Goal: Transaction & Acquisition: Purchase product/service

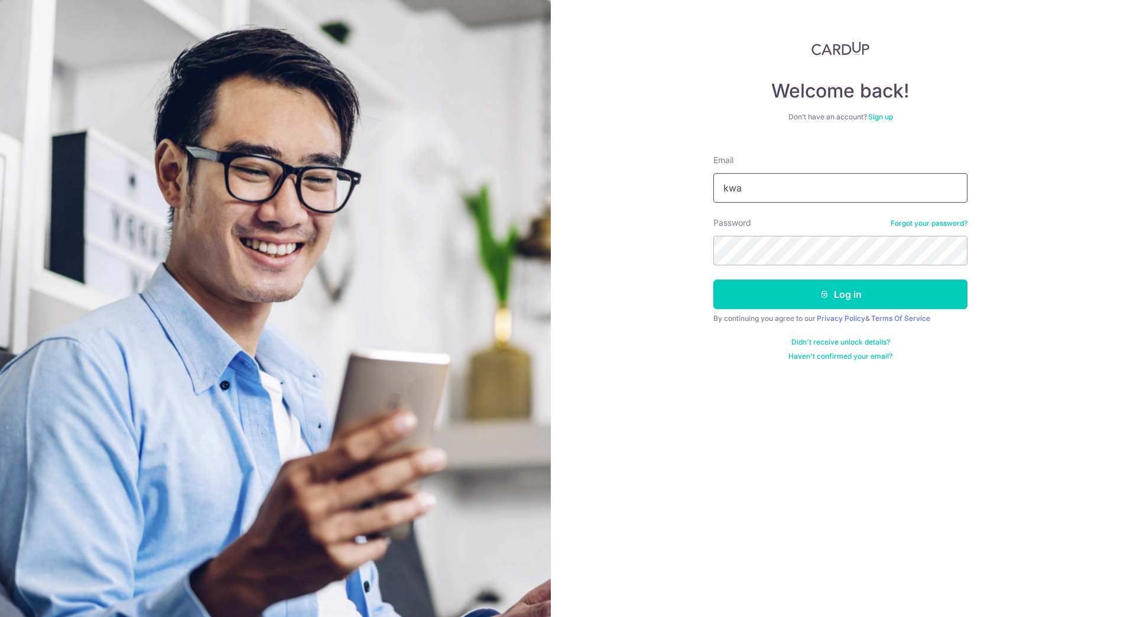
type input "kwangwee@icloud.com"
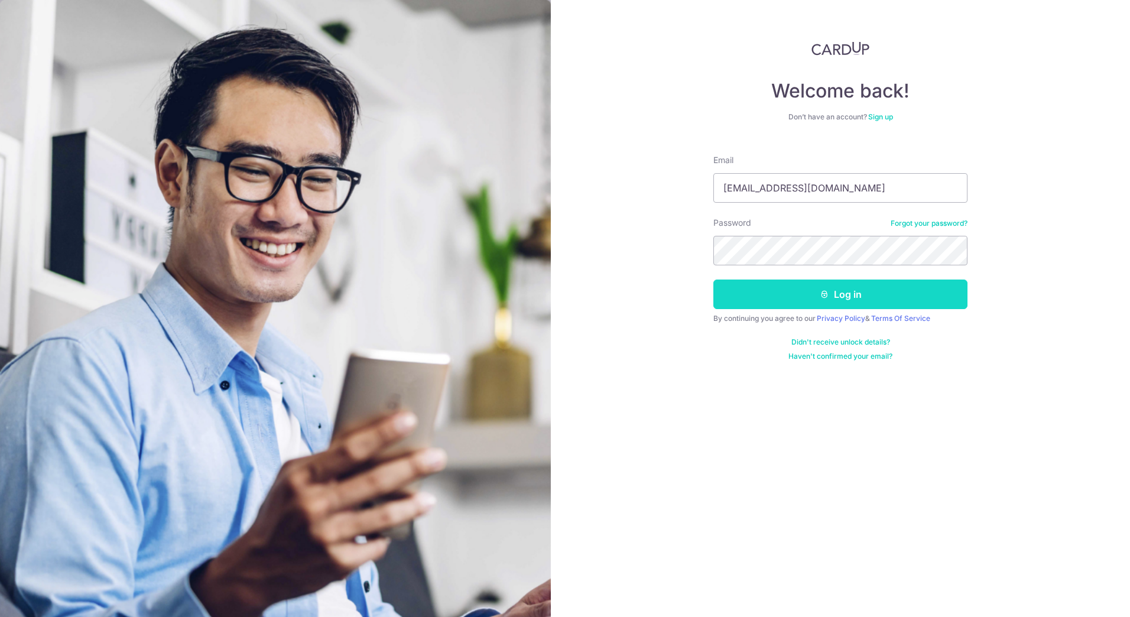
click at [806, 297] on button "Log in" at bounding box center [841, 295] width 254 height 30
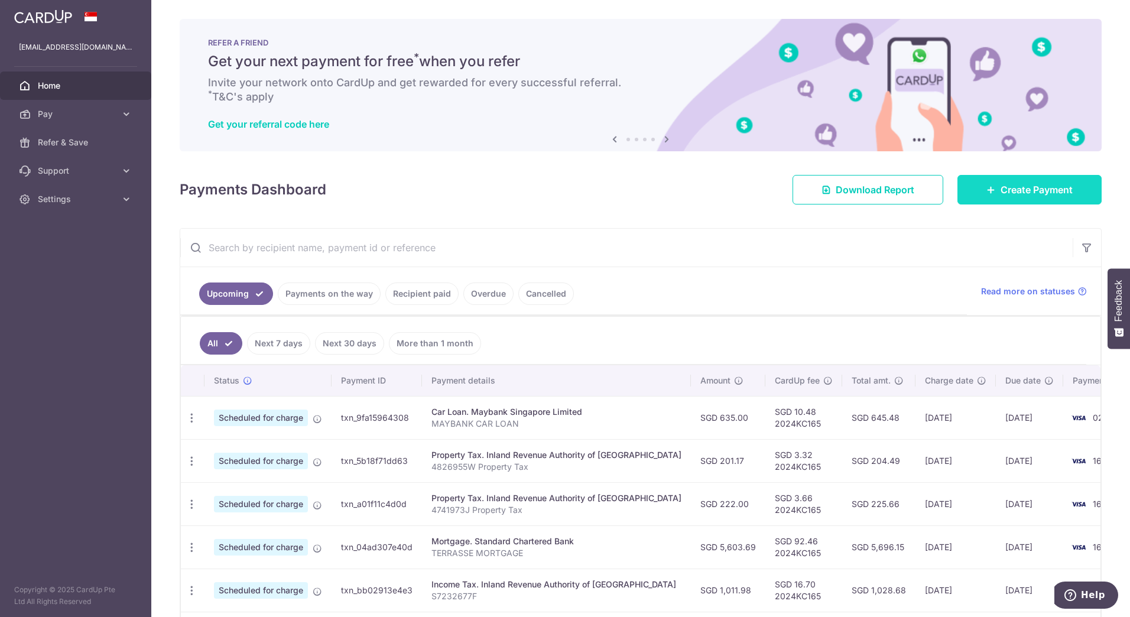
click at [1019, 189] on span "Create Payment" at bounding box center [1037, 190] width 72 height 14
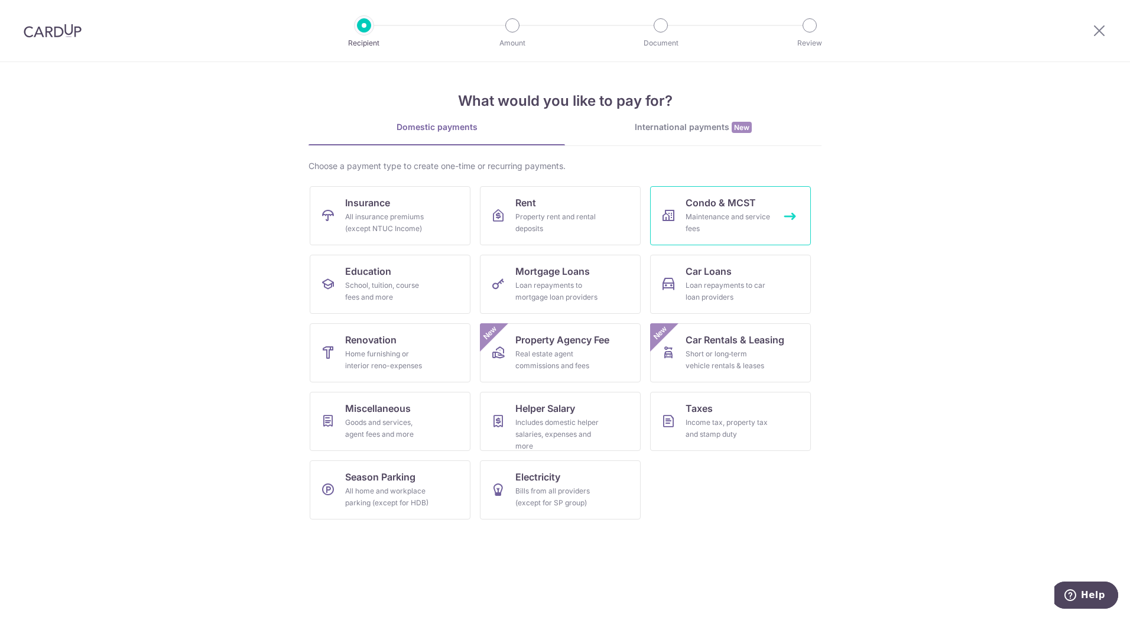
click at [702, 229] on div "Maintenance and service fees" at bounding box center [728, 223] width 85 height 24
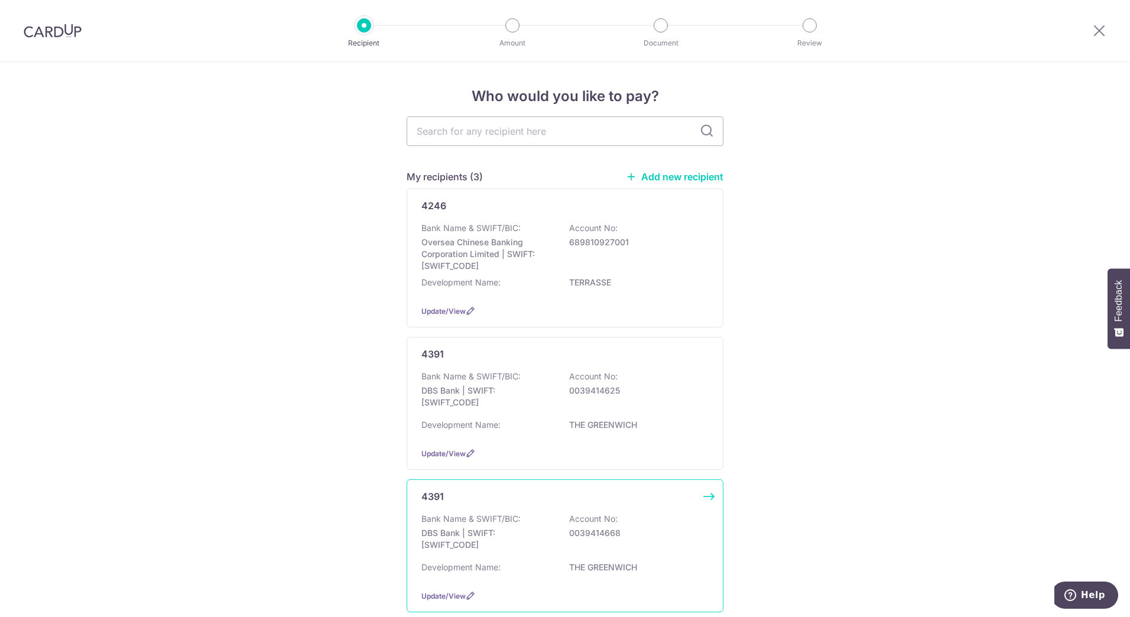
click at [570, 543] on div "Bank Name & SWIFT/BIC: DBS Bank | SWIFT: DBSSSGSGXXX Account No: 0039414668" at bounding box center [565, 535] width 287 height 44
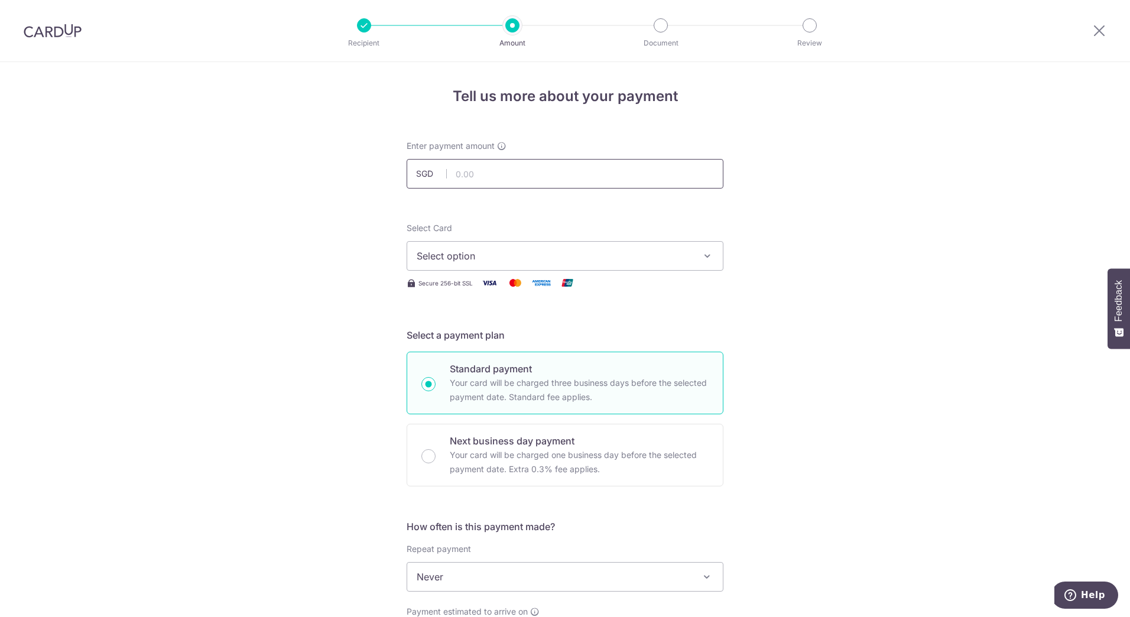
click at [556, 181] on input "text" at bounding box center [565, 174] width 317 height 30
type input "1,098.72"
click at [520, 257] on span "Select option" at bounding box center [555, 256] width 276 height 14
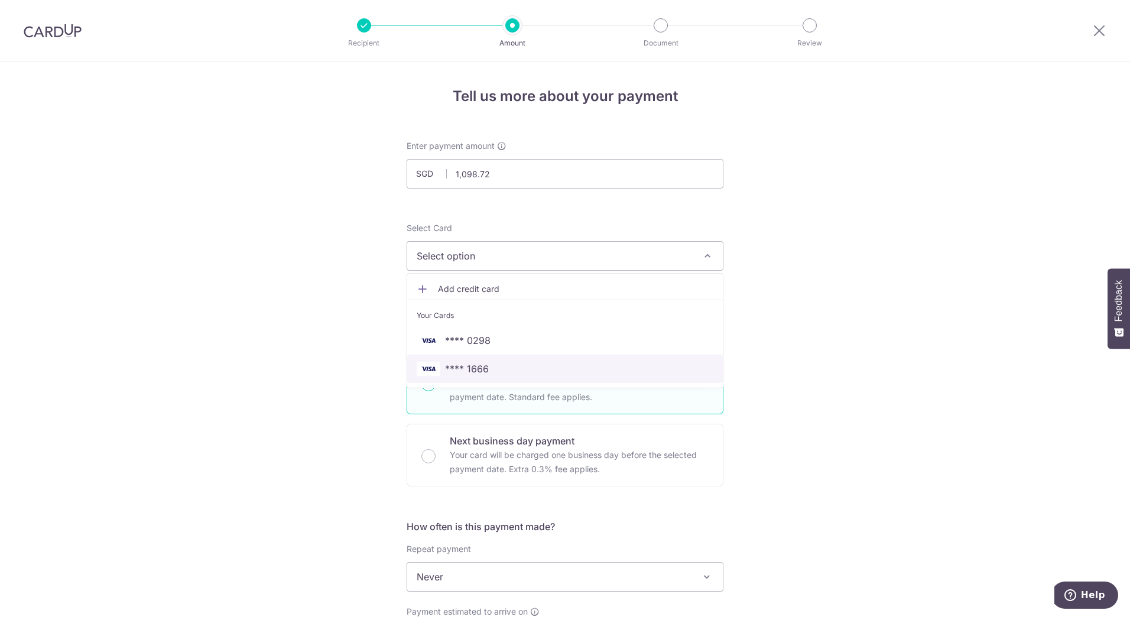
click at [479, 372] on span "**** 1666" at bounding box center [467, 369] width 44 height 14
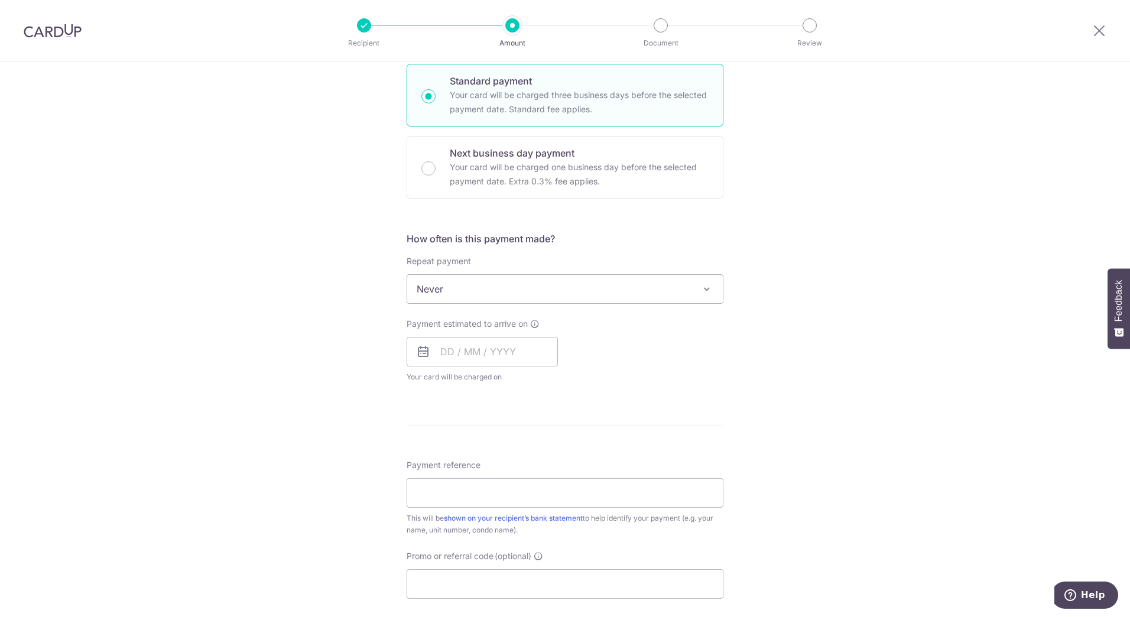
scroll to position [298, 0]
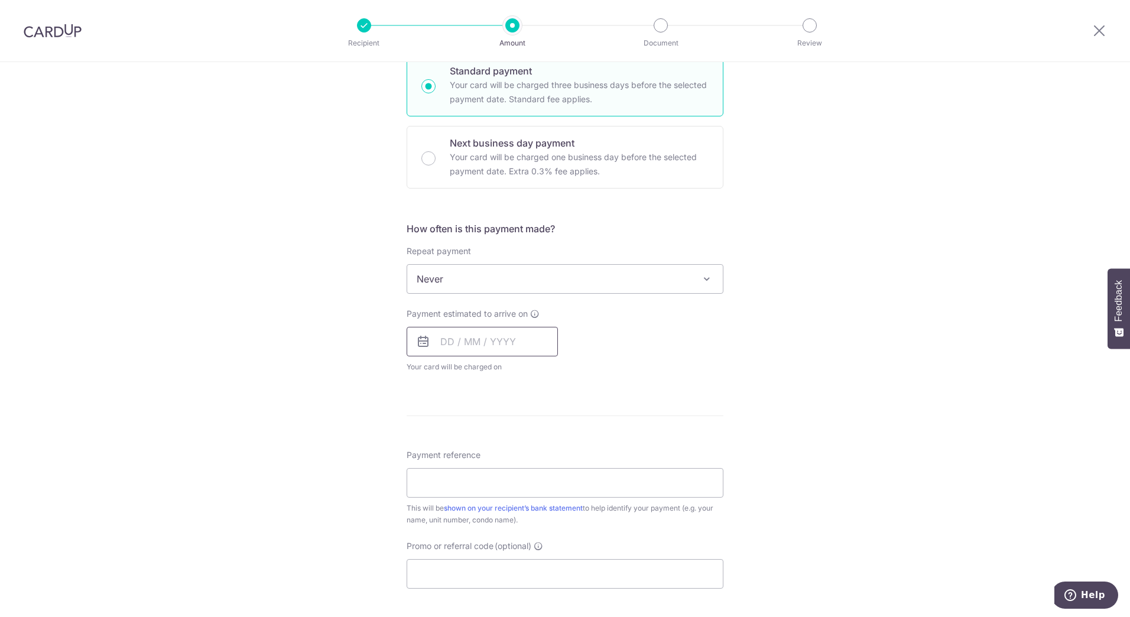
click at [438, 338] on input "text" at bounding box center [482, 342] width 151 height 30
click at [503, 519] on link "29" at bounding box center [502, 520] width 19 height 19
type input "29/10/2025"
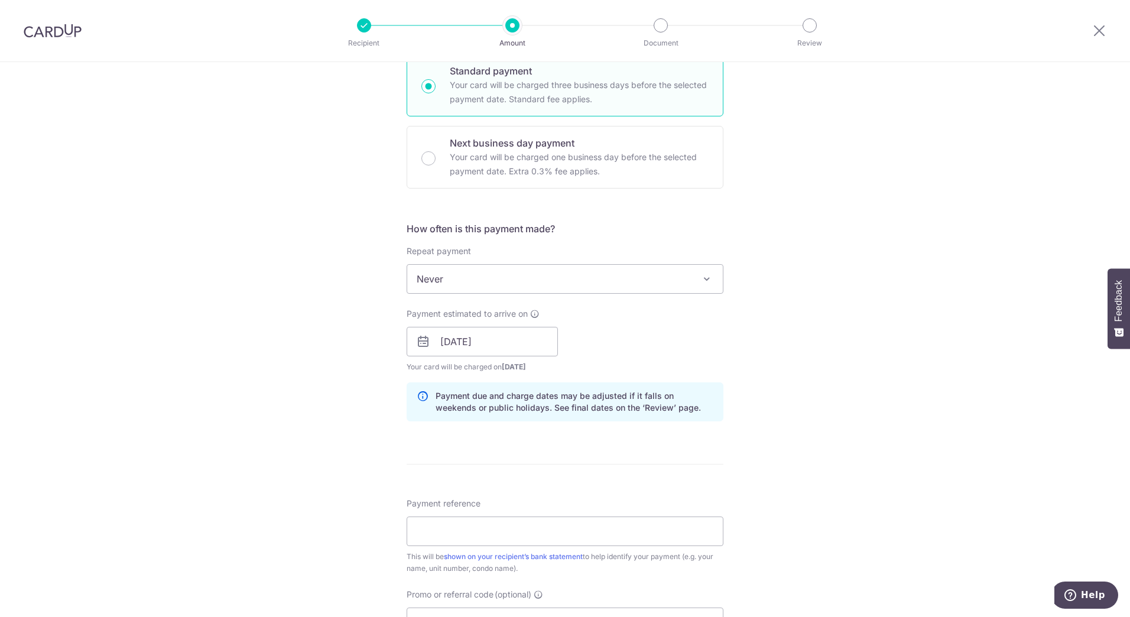
click at [515, 268] on span "Never" at bounding box center [565, 279] width 316 height 28
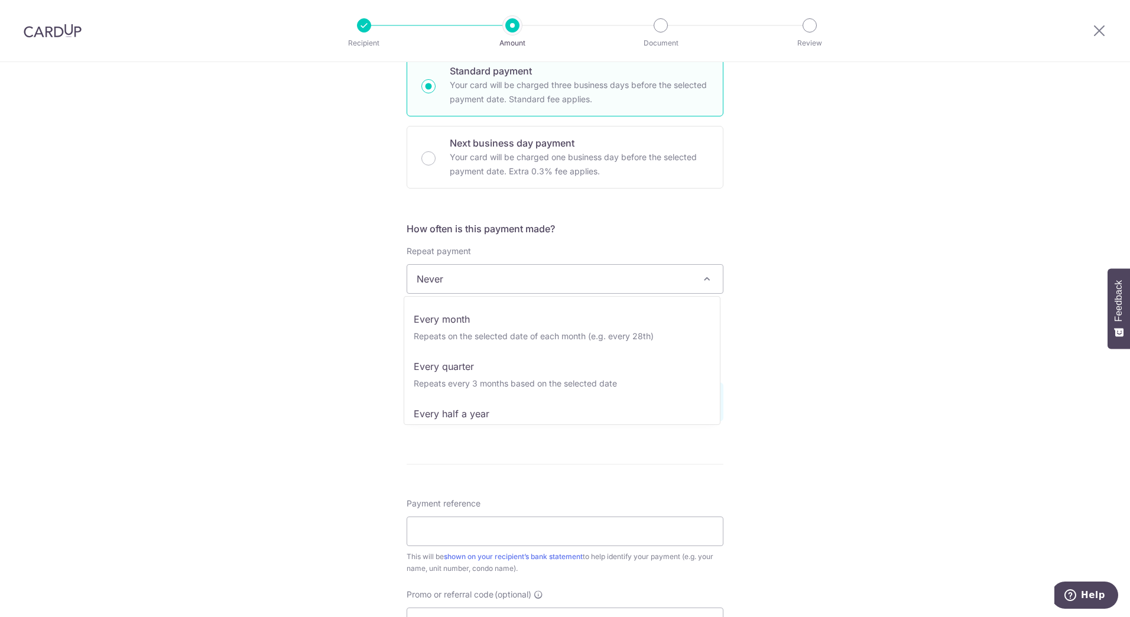
scroll to position [118, 0]
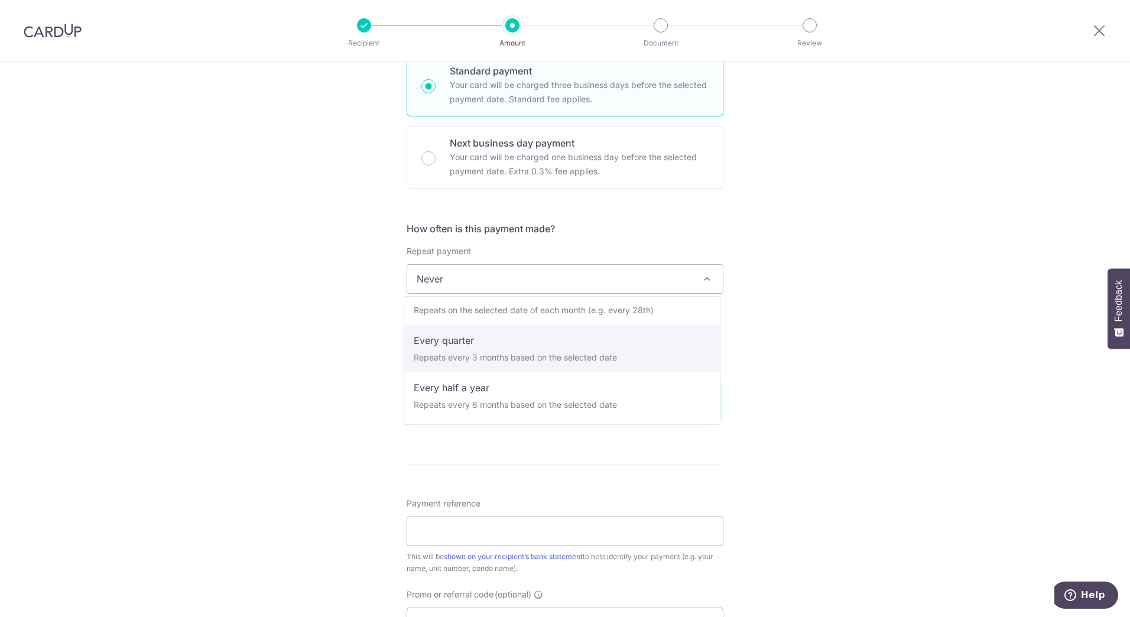
select select "4"
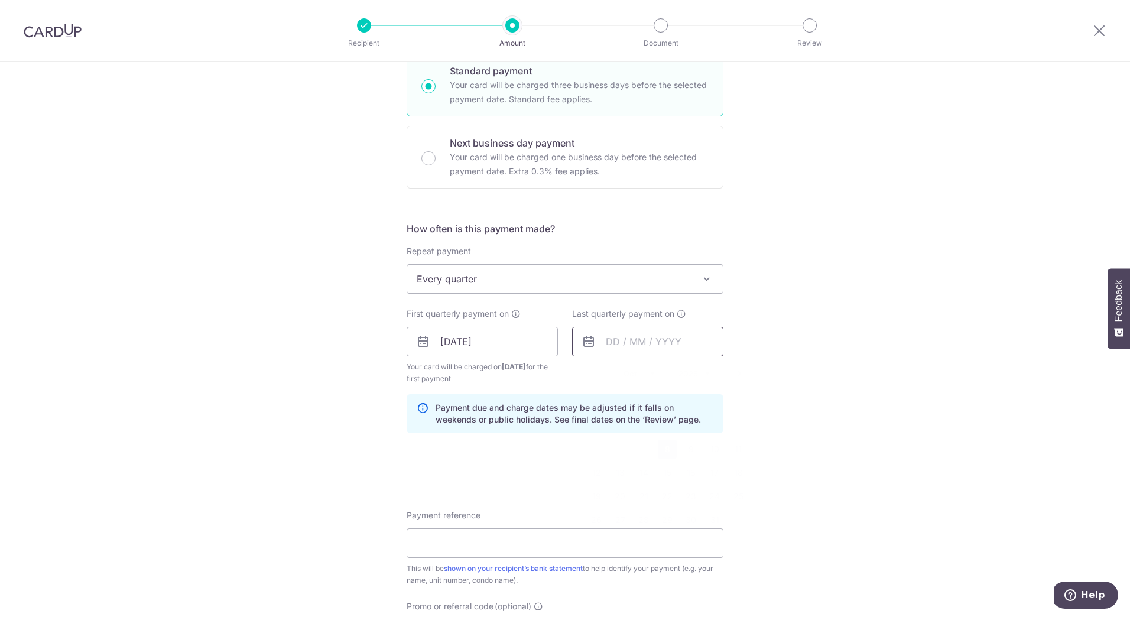
click at [613, 354] on input "text" at bounding box center [647, 342] width 151 height 30
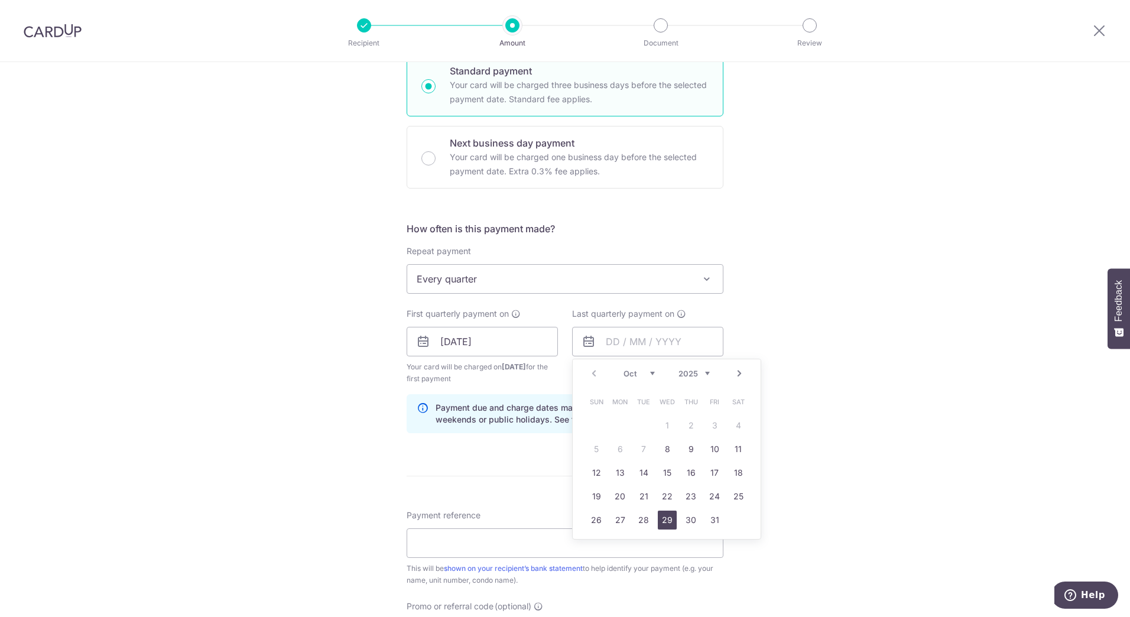
click at [663, 523] on link "29" at bounding box center [667, 520] width 19 height 19
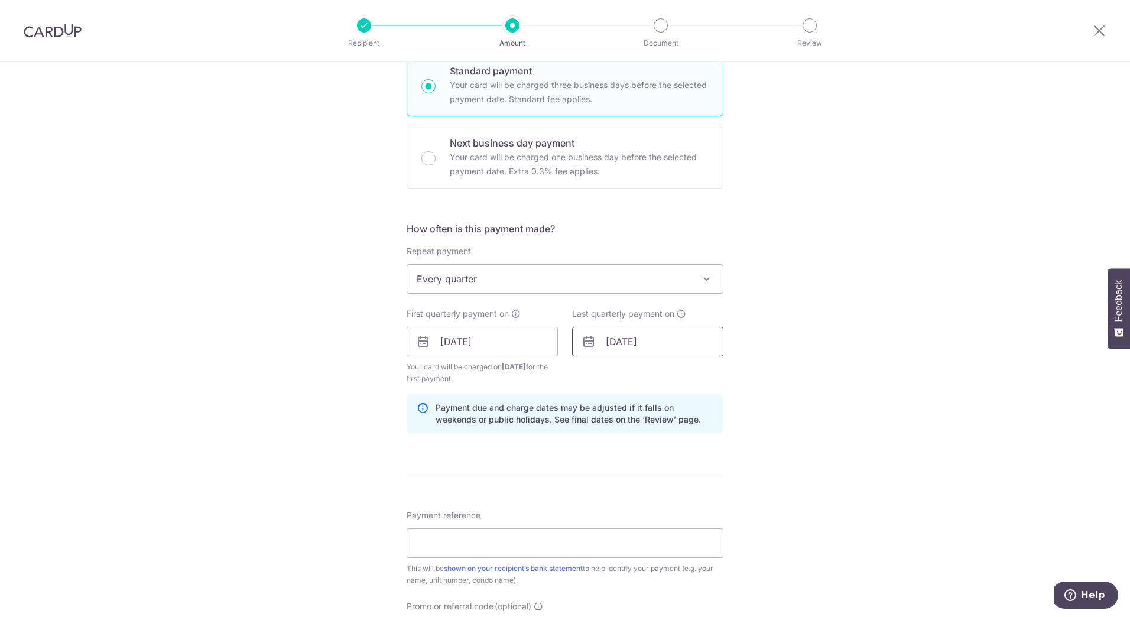
click at [653, 346] on input "29/10/2025" at bounding box center [647, 342] width 151 height 30
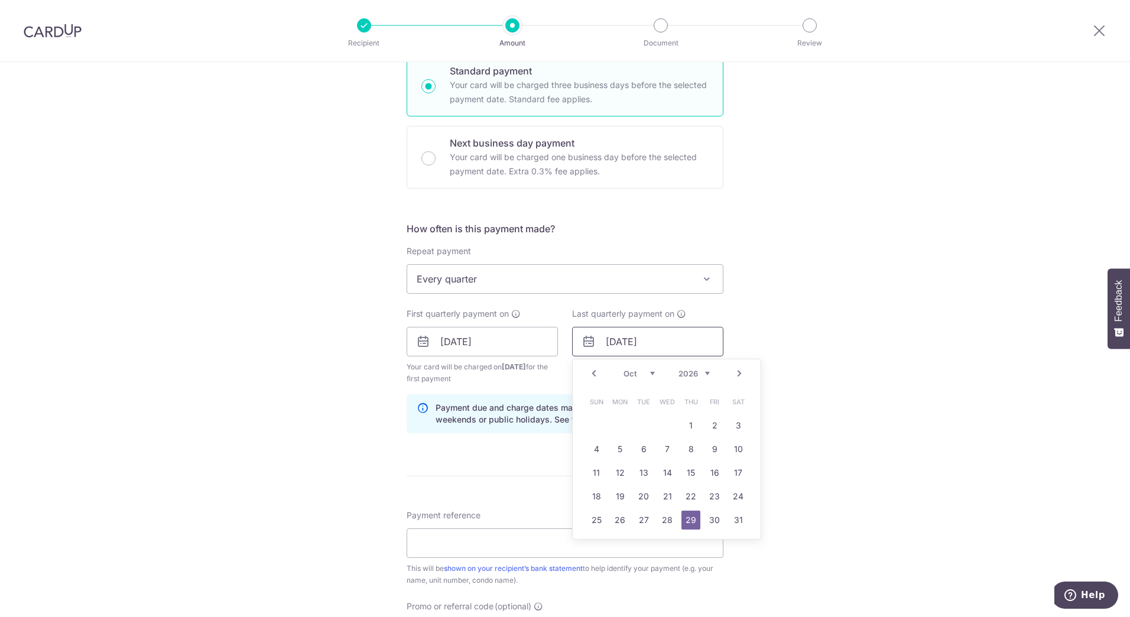
type input "29/10/2026"
click at [850, 409] on div "Tell us more about your payment Enter payment amount SGD 1,098.72 1098.72 Selec…" at bounding box center [565, 329] width 1130 height 1130
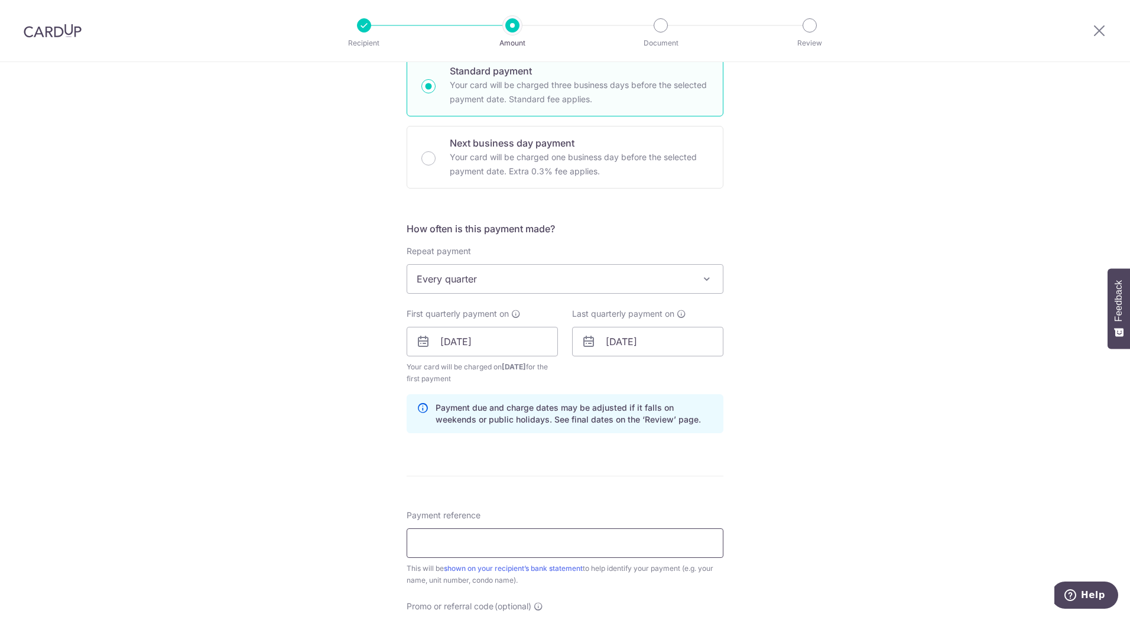
click at [584, 538] on input "Payment reference" at bounding box center [565, 544] width 317 height 30
click at [583, 538] on input "g" at bounding box center [565, 544] width 317 height 30
click at [574, 543] on input "g" at bounding box center [565, 544] width 317 height 30
click at [569, 550] on input "g" at bounding box center [565, 544] width 317 height 30
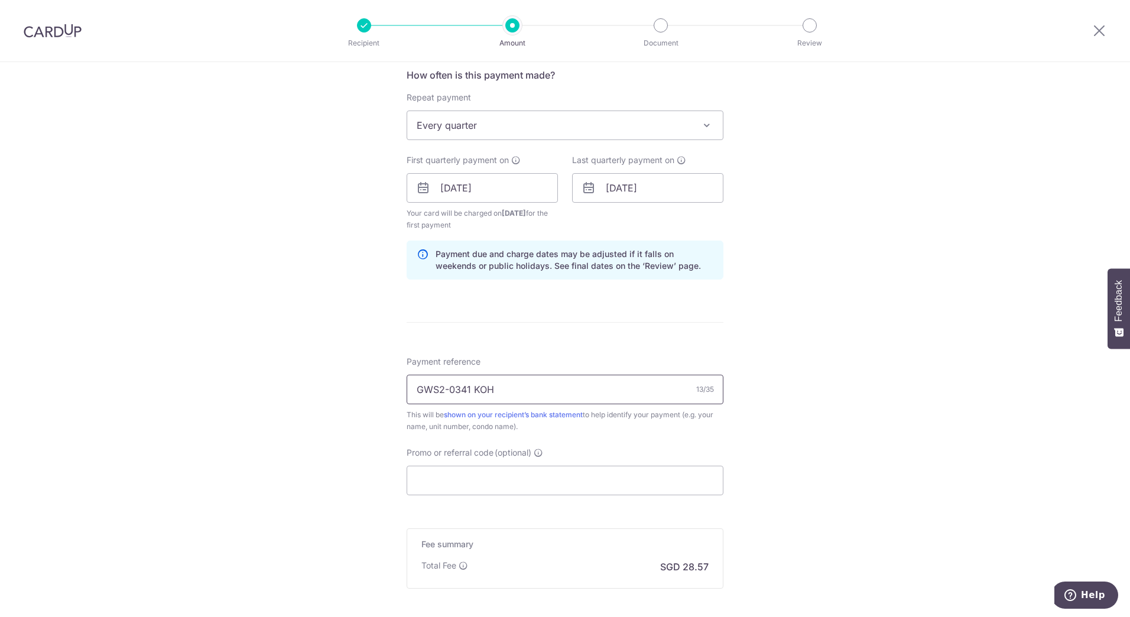
scroll to position [575, 0]
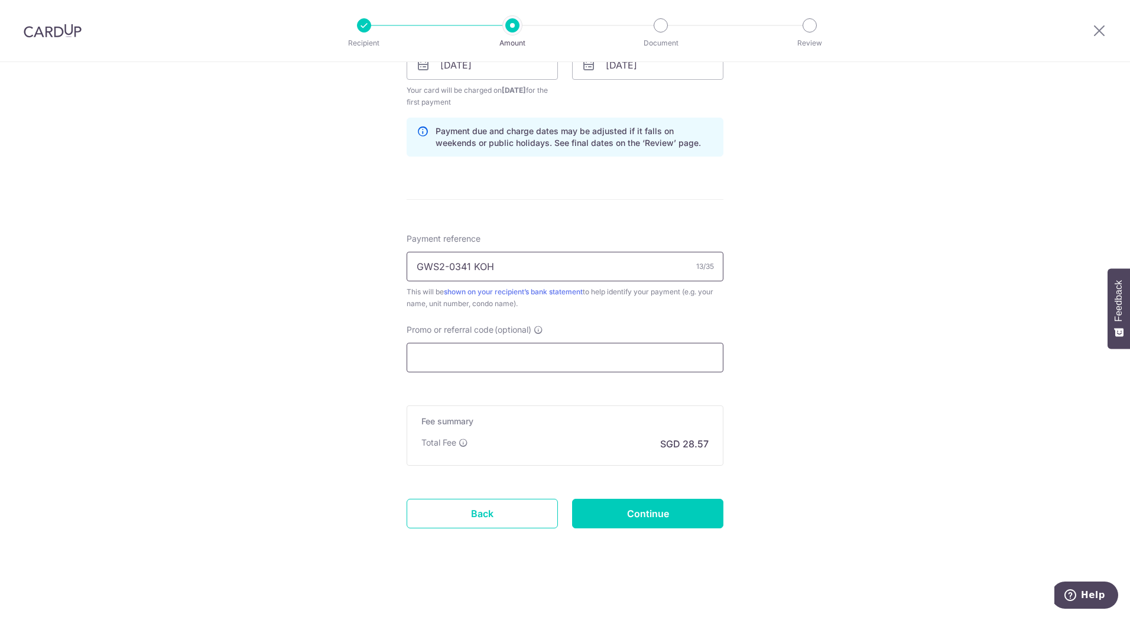
type input "GWS2-0341 KOH"
click at [553, 361] on input "Promo or referral code (optional)" at bounding box center [565, 358] width 317 height 30
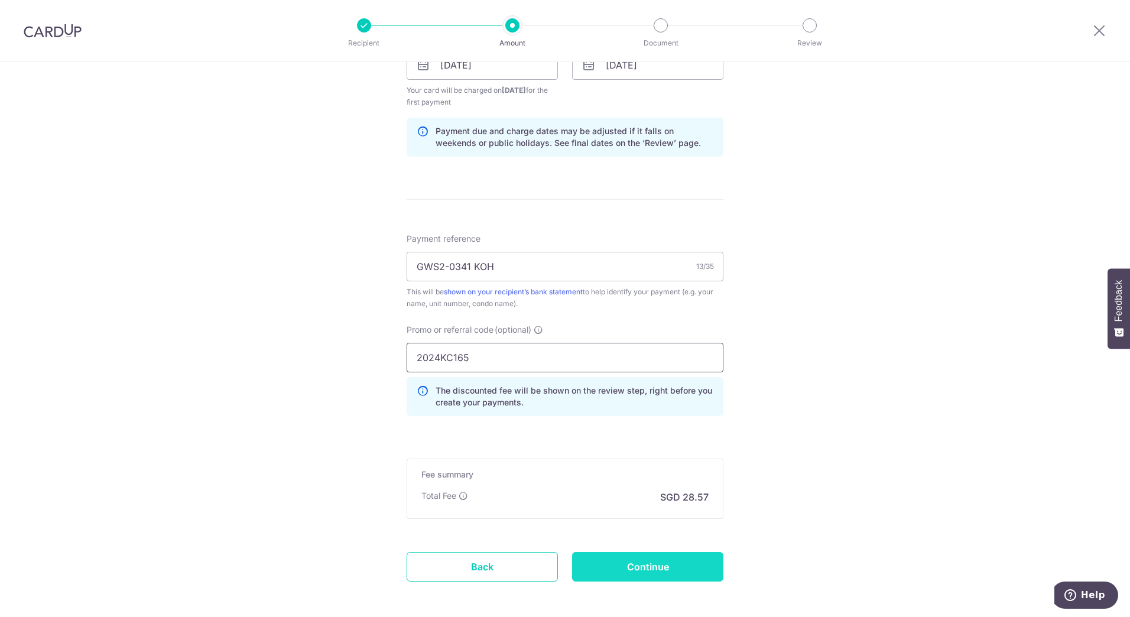
type input "2024KC165"
click at [668, 565] on input "Continue" at bounding box center [647, 567] width 151 height 30
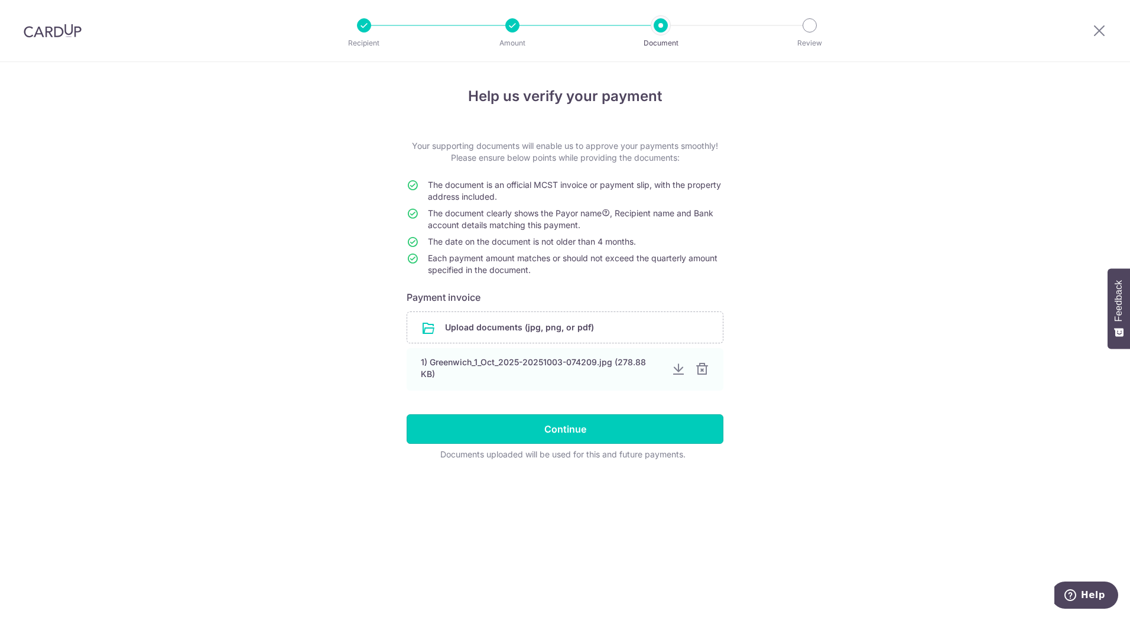
click at [584, 424] on input "Continue" at bounding box center [565, 429] width 317 height 30
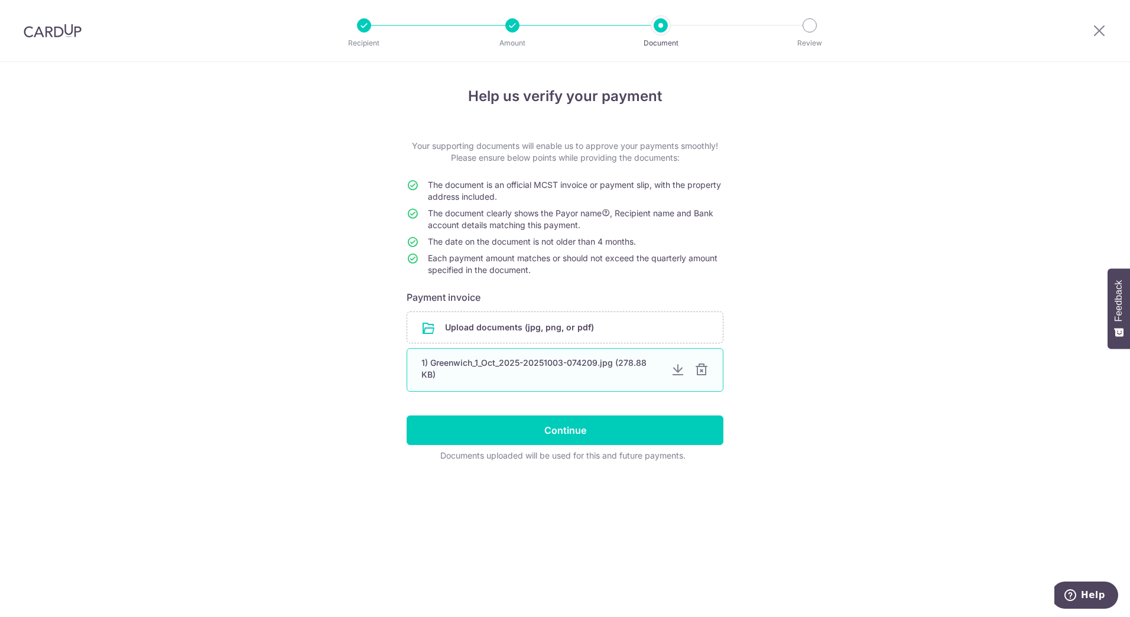
click at [705, 369] on div at bounding box center [702, 370] width 14 height 14
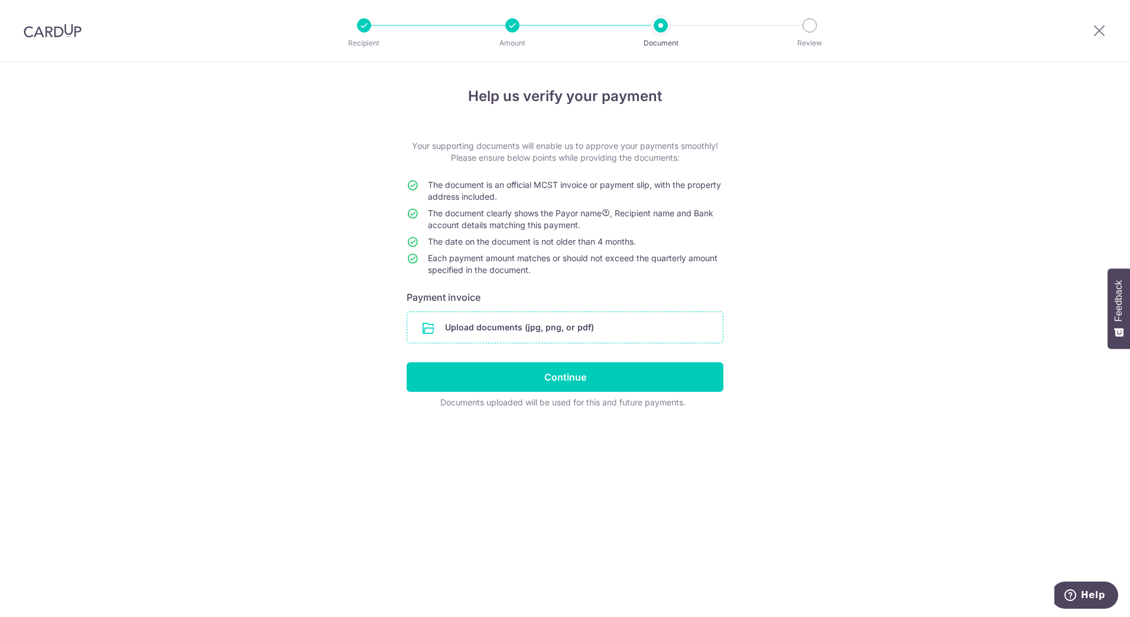
click at [573, 318] on input "file" at bounding box center [565, 327] width 316 height 31
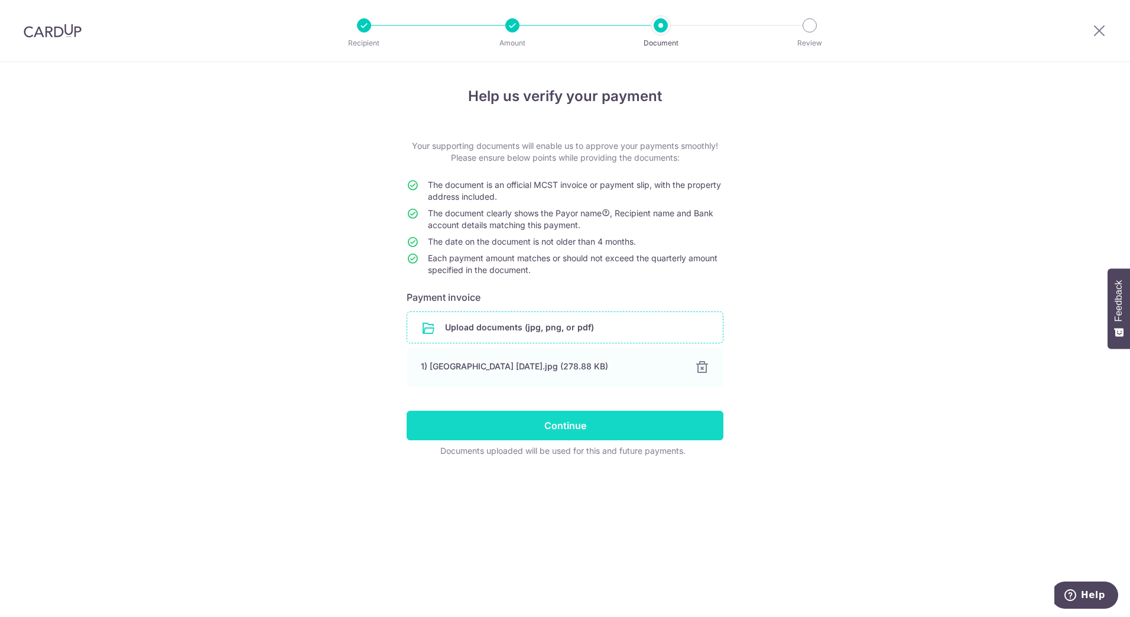
click at [558, 417] on input "Continue" at bounding box center [565, 426] width 317 height 30
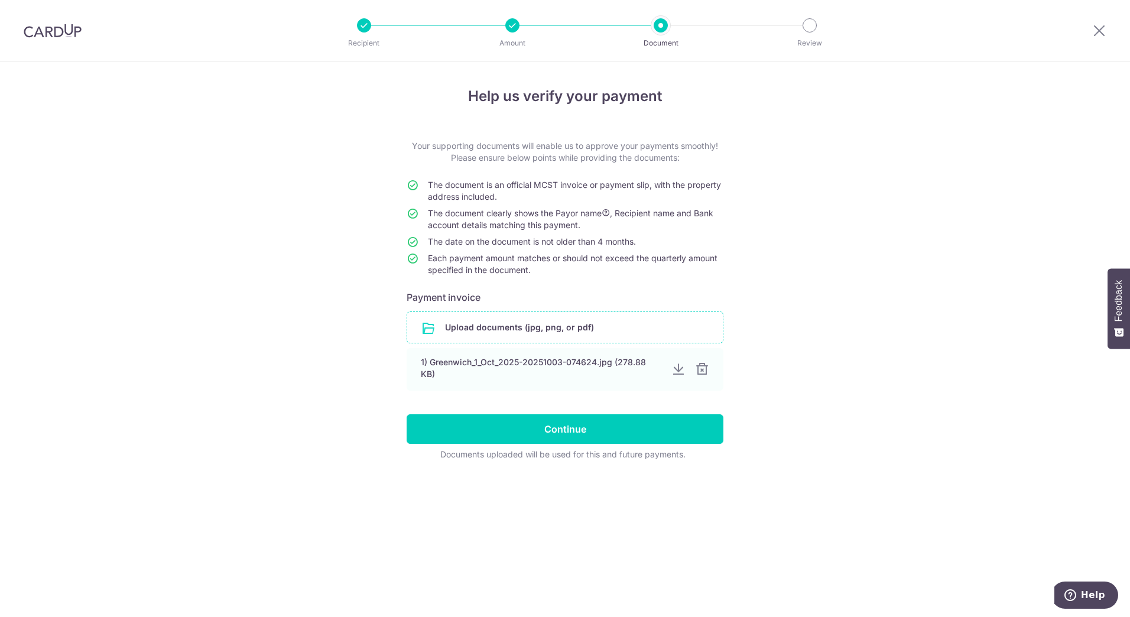
click at [599, 331] on input "file" at bounding box center [565, 327] width 316 height 31
click at [425, 426] on input "Continue" at bounding box center [565, 429] width 317 height 30
drag, startPoint x: 944, startPoint y: 198, endPoint x: 948, endPoint y: 193, distance: 6.7
click at [948, 193] on div "Help us verify your payment Your supporting documents will enable us to approve…" at bounding box center [565, 339] width 1130 height 555
click at [1091, 37] on div at bounding box center [1099, 30] width 61 height 61
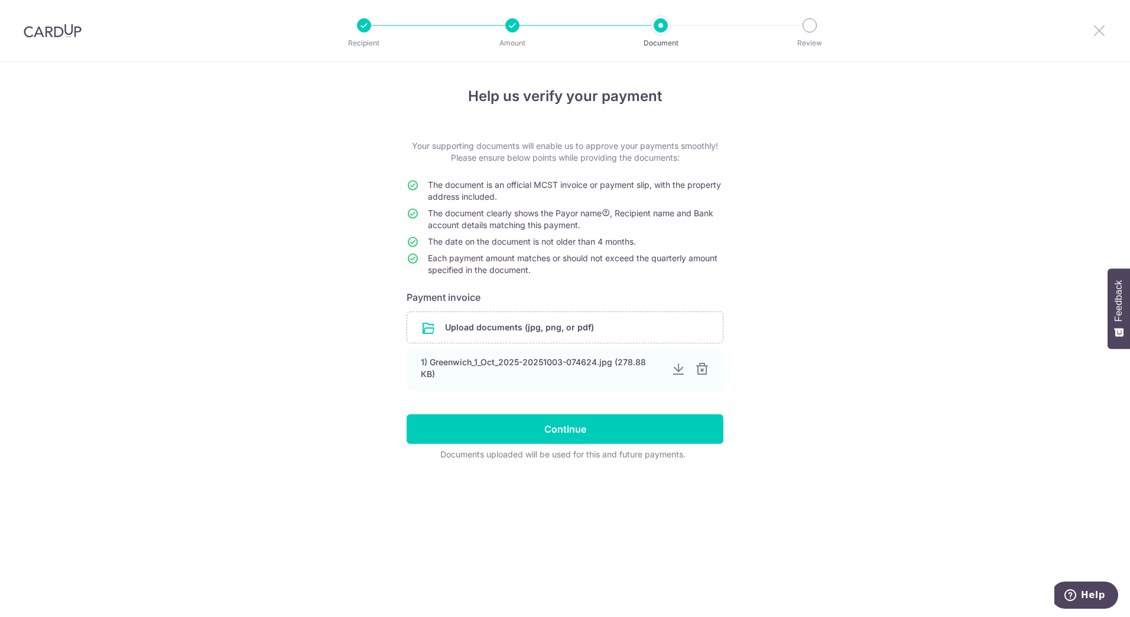
drag, startPoint x: 1099, startPoint y: 27, endPoint x: 624, endPoint y: 44, distance: 475.7
click at [1099, 27] on icon at bounding box center [1100, 30] width 14 height 15
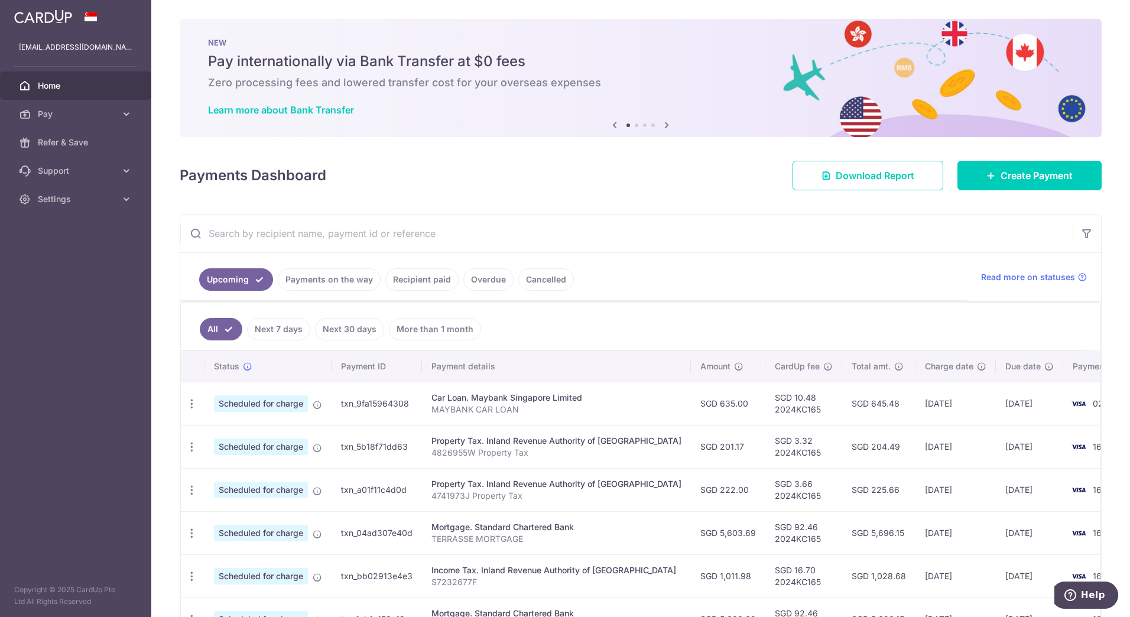
click at [631, 202] on div "× Pause Schedule Pause all future payments in this series Pause just this one p…" at bounding box center [640, 308] width 979 height 617
click at [113, 200] on span "Settings" at bounding box center [77, 199] width 78 height 12
click at [78, 257] on span "Logout" at bounding box center [77, 256] width 78 height 12
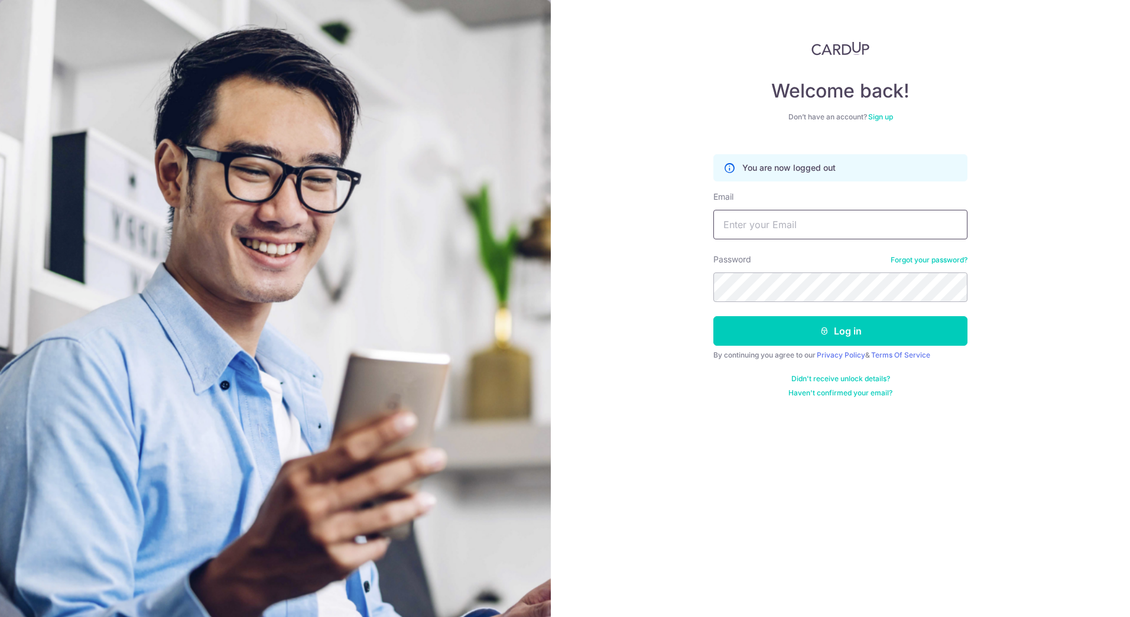
click at [832, 225] on input "Email" at bounding box center [841, 225] width 254 height 30
type input "c"
type input "ch"
